Goal: Task Accomplishment & Management: Manage account settings

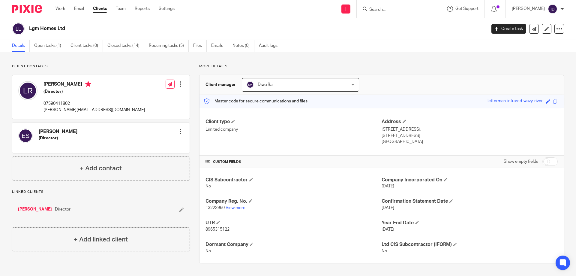
click at [392, 11] on input "Search" at bounding box center [396, 9] width 54 height 5
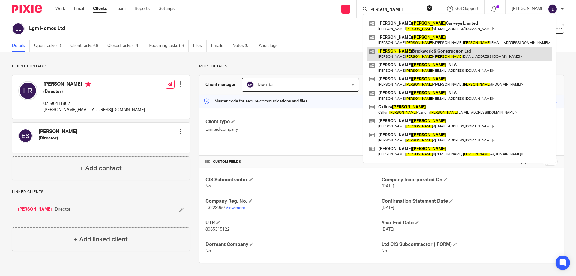
type input "d smith"
click at [400, 56] on link at bounding box center [460, 54] width 184 height 14
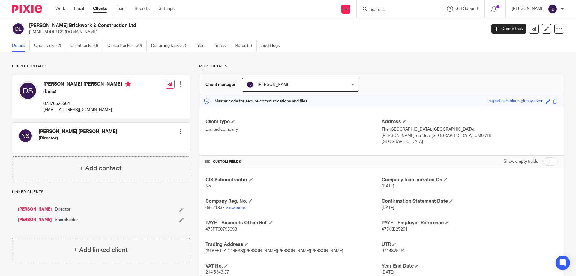
click at [388, 13] on form at bounding box center [401, 9] width 64 height 8
click at [391, 10] on input "Search" at bounding box center [396, 9] width 54 height 5
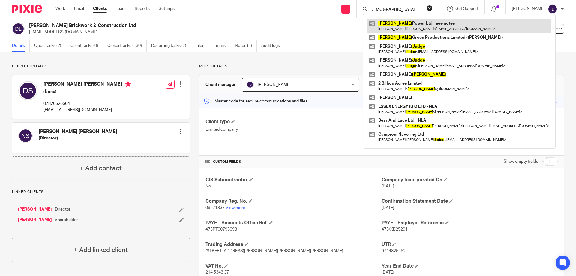
type input "jude"
click at [408, 23] on link at bounding box center [459, 26] width 183 height 14
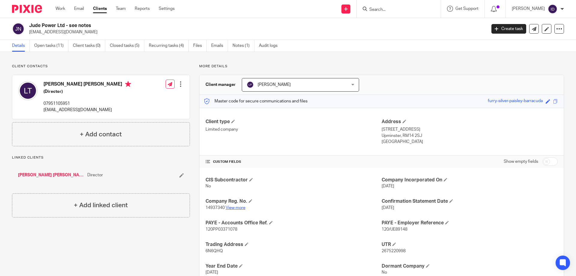
click at [239, 208] on link "View more" at bounding box center [236, 208] width 20 height 4
click at [58, 43] on link "Open tasks (11)" at bounding box center [51, 46] width 34 height 12
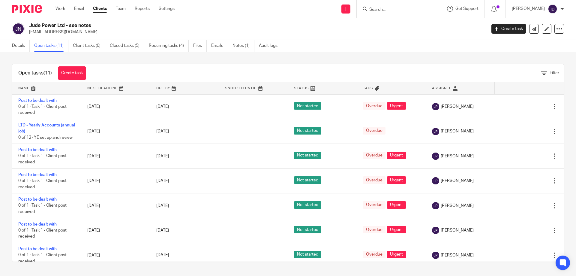
click at [402, 13] on div at bounding box center [399, 9] width 84 height 18
click at [397, 9] on input "Search" at bounding box center [396, 9] width 54 height 5
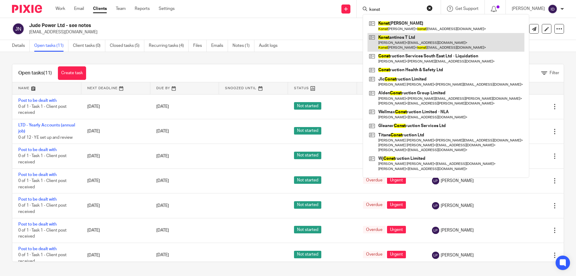
type input "konst"
click at [406, 40] on link at bounding box center [446, 42] width 157 height 19
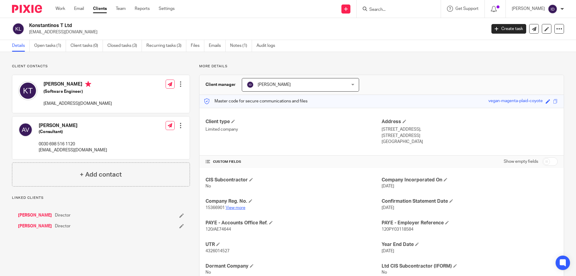
click at [234, 208] on link "View more" at bounding box center [236, 208] width 20 height 4
click at [406, 8] on input "Search" at bounding box center [396, 9] width 54 height 5
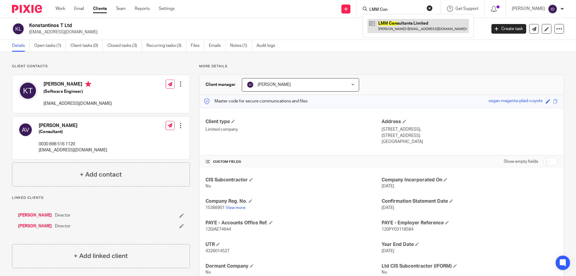
type input "LMM Con"
click at [404, 24] on link at bounding box center [418, 26] width 101 height 14
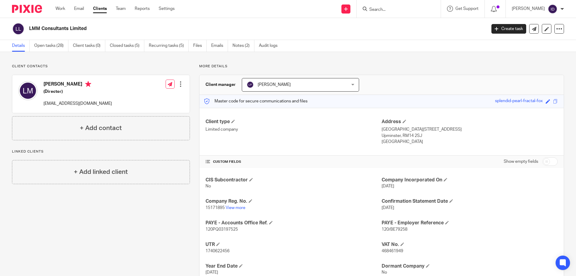
click at [399, 7] on form at bounding box center [401, 9] width 64 height 8
click at [397, 10] on input "Search" at bounding box center [396, 9] width 54 height 5
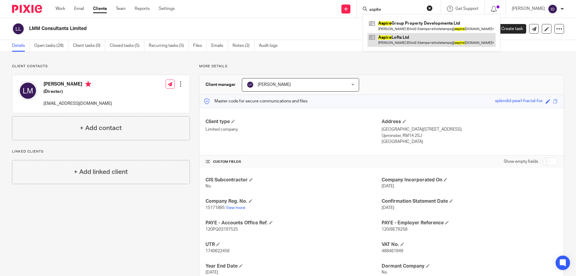
type input "aspite"
click at [413, 40] on link at bounding box center [432, 40] width 128 height 14
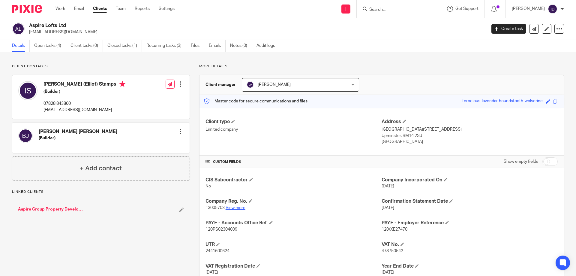
click at [232, 208] on link "View more" at bounding box center [236, 208] width 20 height 4
click at [241, 47] on link "Notes (0)" at bounding box center [241, 46] width 22 height 12
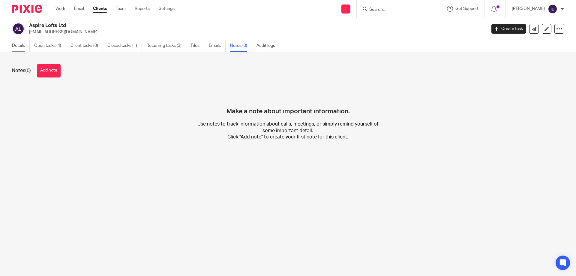
click at [20, 47] on link "Details" at bounding box center [21, 46] width 18 height 12
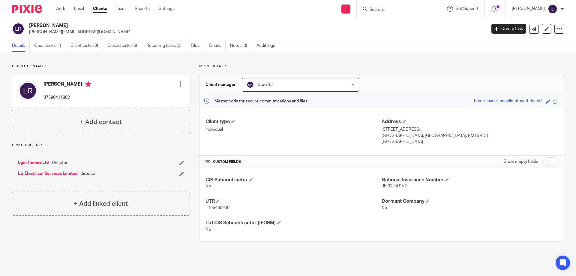
click at [396, 12] on input "Search" at bounding box center [396, 9] width 54 height 5
type input "ls dec"
click at [399, 25] on link at bounding box center [418, 26] width 101 height 14
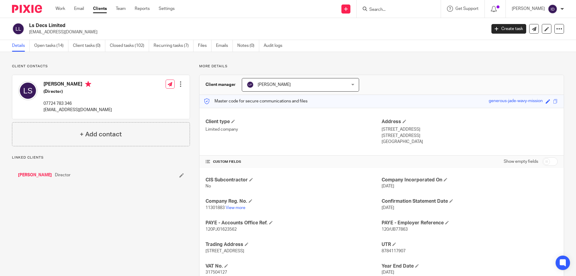
click at [98, 194] on div "Client contacts Lee Sewell (Director) 07724 783 346 leesewell1984@gmail.com Edi…" at bounding box center [96, 185] width 187 height 242
click at [398, 12] on input "Search" at bounding box center [396, 9] width 54 height 5
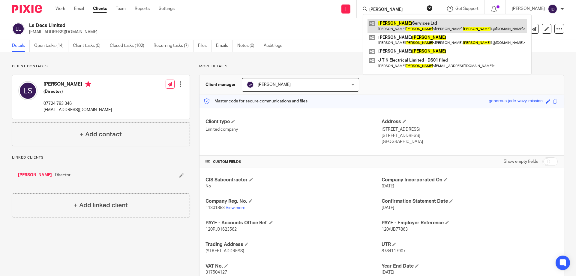
type input "nugent"
click at [408, 23] on link at bounding box center [447, 26] width 159 height 14
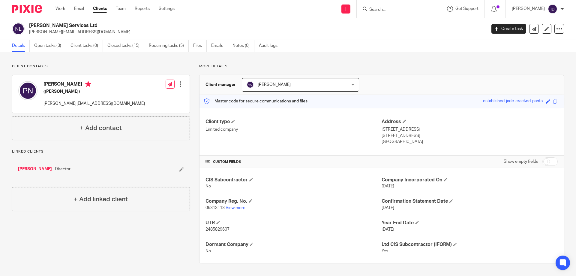
click at [404, 12] on input "Search" at bounding box center [396, 9] width 54 height 5
type input "gamba"
click at [398, 21] on link at bounding box center [405, 23] width 74 height 9
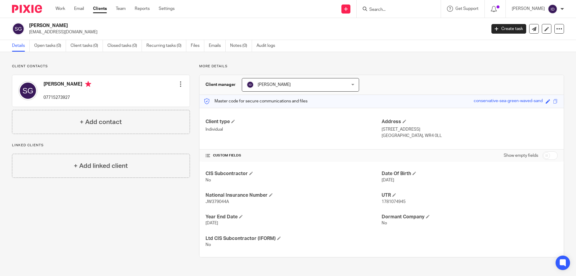
drag, startPoint x: 30, startPoint y: 25, endPoint x: 57, endPoint y: 24, distance: 27.3
click at [65, 25] on h2 "[PERSON_NAME]" at bounding box center [210, 26] width 363 height 6
copy h2 "[PERSON_NAME]"
drag, startPoint x: 29, startPoint y: 32, endPoint x: 82, endPoint y: 33, distance: 52.8
click at [82, 33] on div "Sophie Gamba sgamba91@icloud.com" at bounding box center [247, 29] width 470 height 13
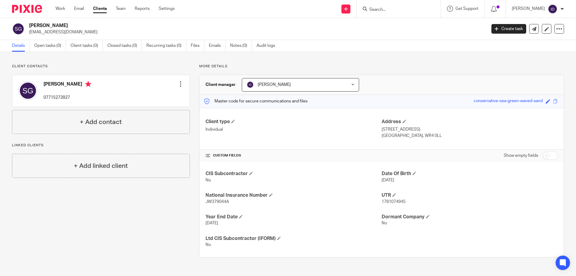
copy p "[EMAIL_ADDRESS][DOMAIN_NAME]"
copy p "sgamba91@icloud.com"
click at [52, 44] on link "Open tasks (0)" at bounding box center [50, 46] width 32 height 12
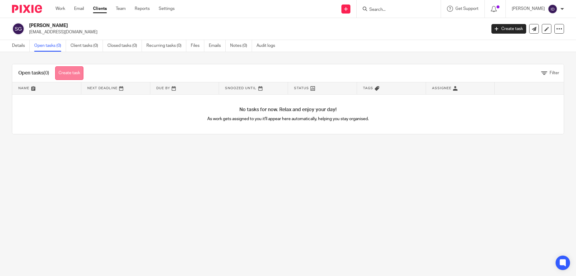
click at [74, 75] on link "Create task" at bounding box center [69, 73] width 28 height 14
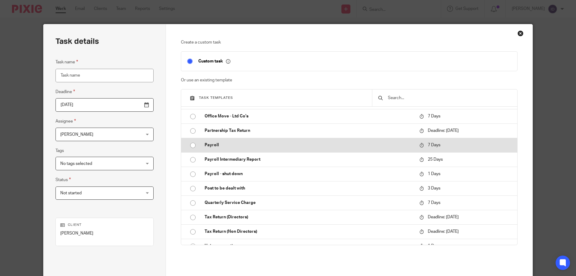
scroll to position [360, 0]
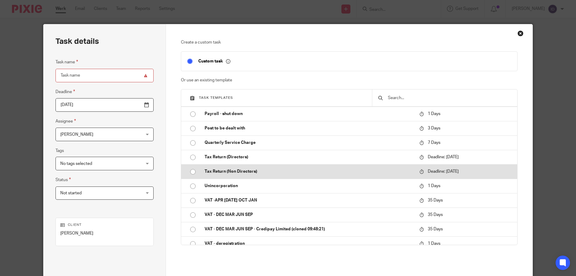
click at [190, 171] on input "radio" at bounding box center [192, 171] width 11 height 11
type input "[DATE]"
type input "Tax Return (Non Directors)"
checkbox input "false"
radio input "false"
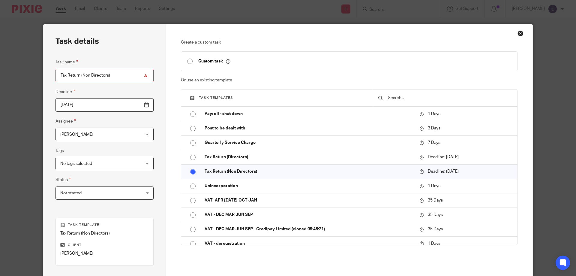
scroll to position [79, 0]
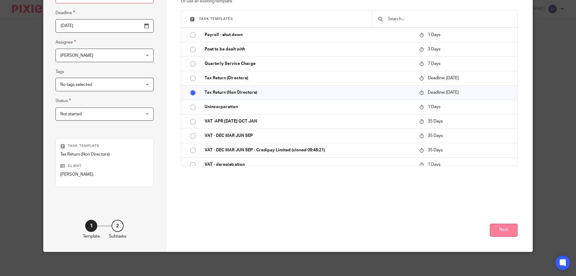
click at [504, 228] on button "Next" at bounding box center [504, 230] width 28 height 13
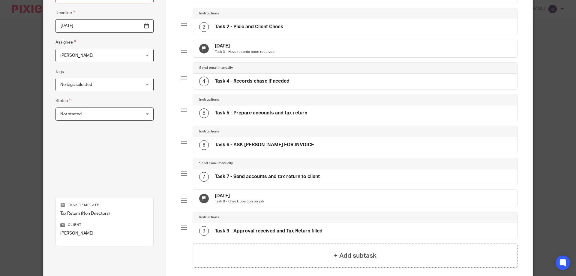
scroll to position [147, 0]
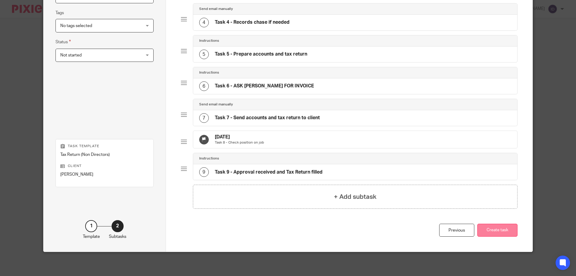
drag, startPoint x: 505, startPoint y: 233, endPoint x: 497, endPoint y: 230, distance: 8.4
click at [504, 232] on button "Create task" at bounding box center [497, 230] width 40 height 13
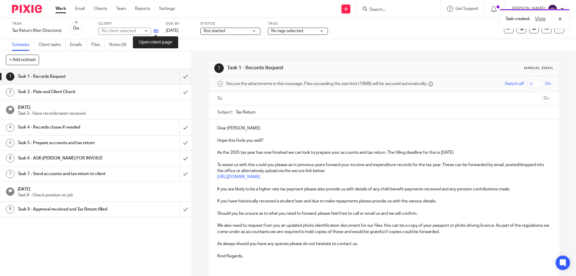
click at [155, 31] on icon at bounding box center [156, 31] width 5 height 5
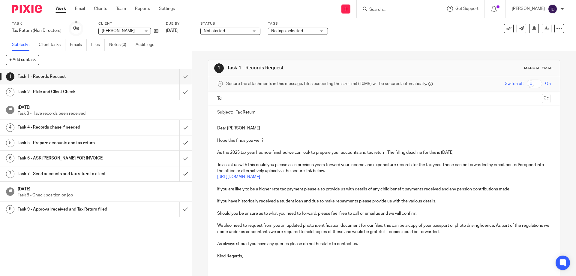
click at [283, 28] on div "No tags selected" at bounding box center [298, 31] width 60 height 7
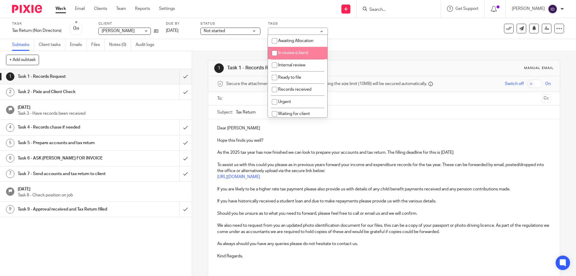
click at [273, 53] on input "checkbox" at bounding box center [274, 52] width 11 height 11
checkbox input "true"
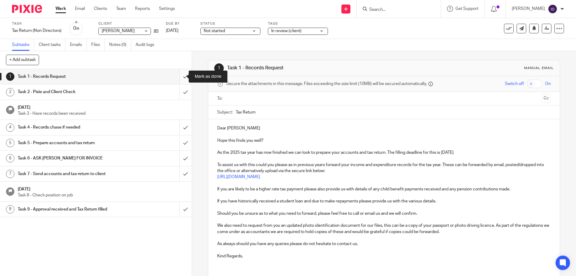
click at [179, 77] on input "submit" at bounding box center [96, 76] width 192 height 15
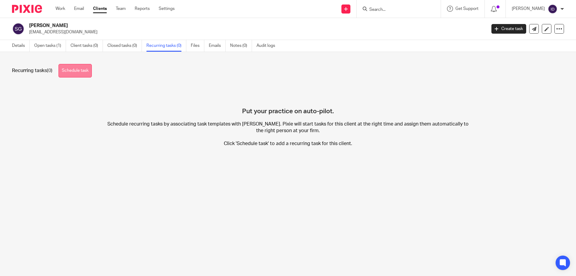
click at [63, 74] on link "Schedule task" at bounding box center [75, 71] width 33 height 14
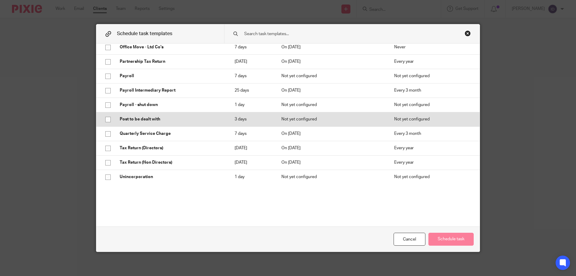
scroll to position [360, 0]
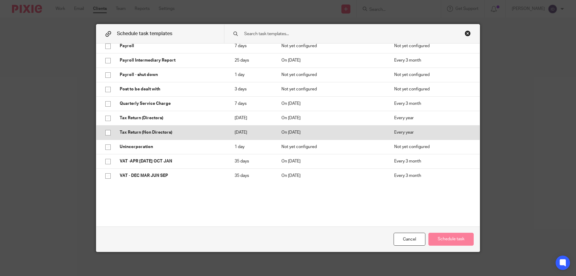
click at [106, 131] on input "checkbox" at bounding box center [107, 132] width 11 height 11
checkbox input "true"
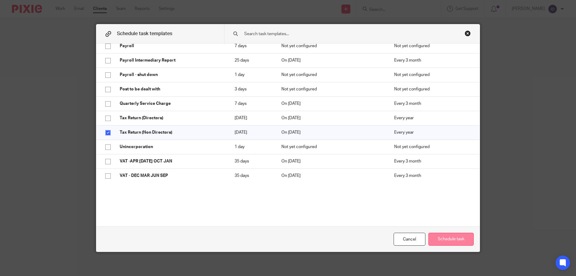
click at [450, 239] on button "Schedule task" at bounding box center [450, 239] width 45 height 13
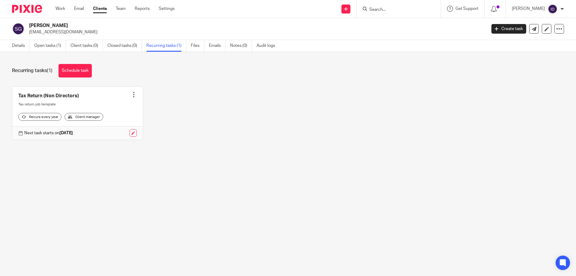
click at [397, 10] on input "Search" at bounding box center [396, 9] width 54 height 5
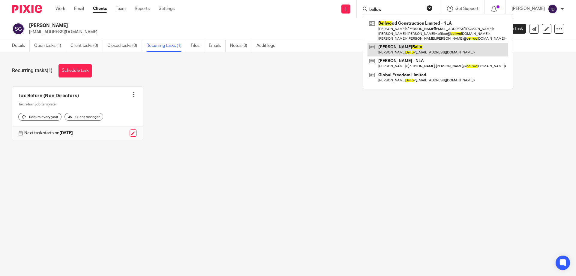
type input "bellow"
click at [412, 48] on link at bounding box center [438, 50] width 141 height 14
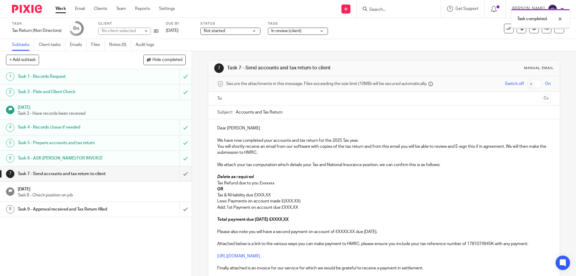
click at [179, 173] on input "submit" at bounding box center [96, 173] width 192 height 15
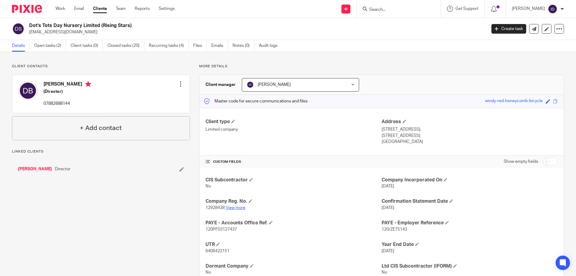
click at [232, 206] on link "View more" at bounding box center [236, 208] width 20 height 4
